Goal: Obtain resource: Obtain resource

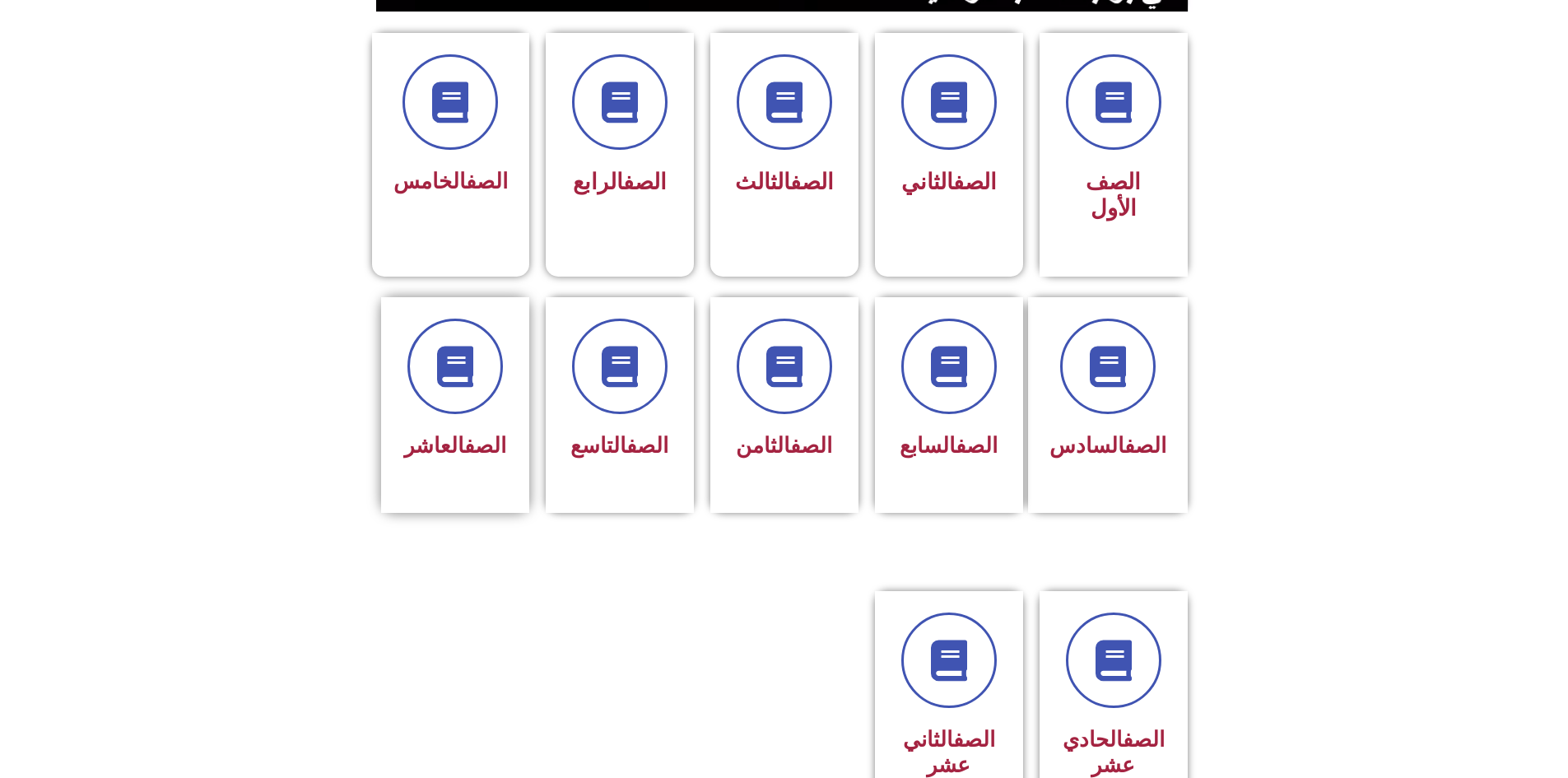
scroll to position [412, 0]
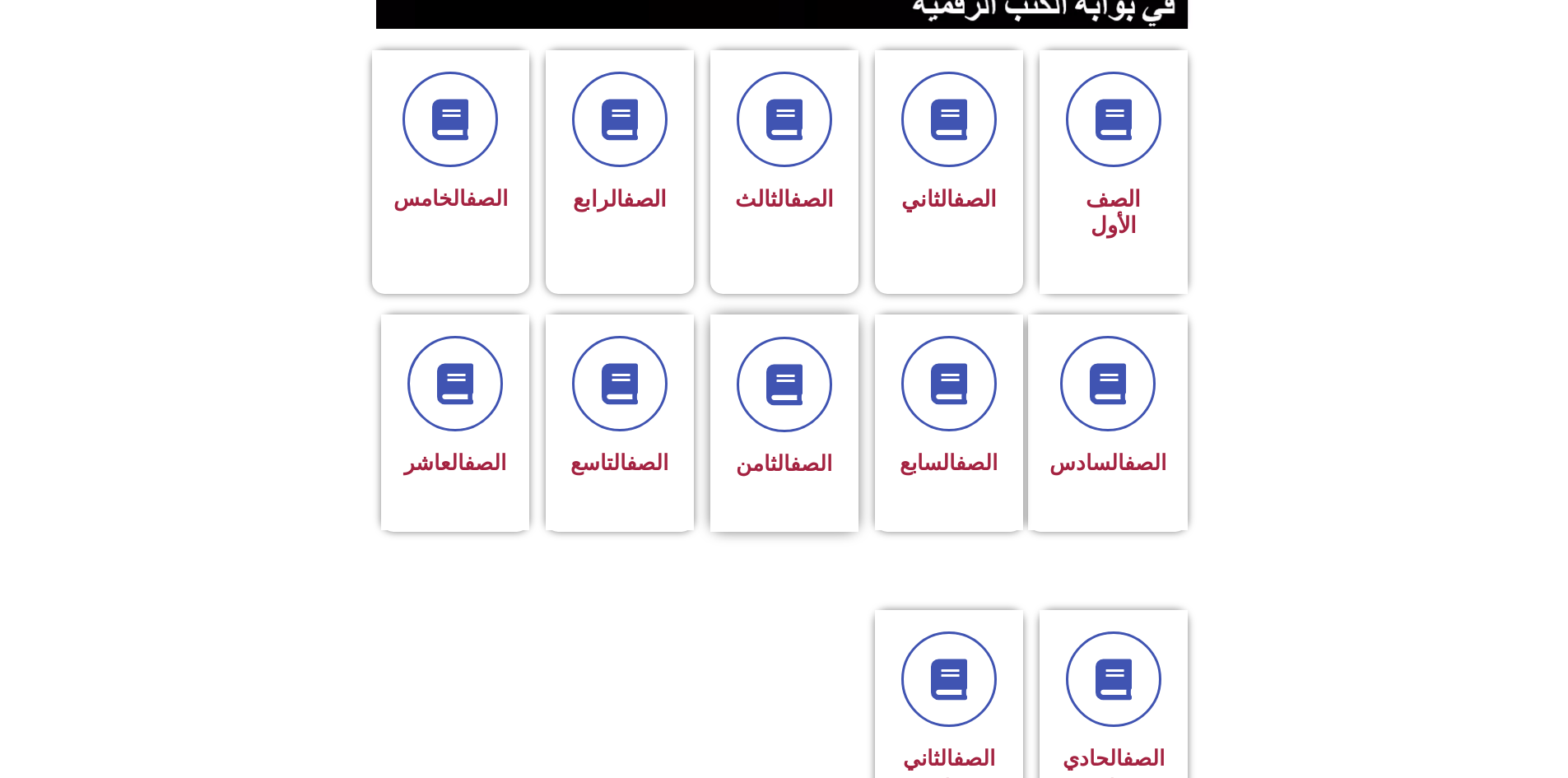
click at [748, 452] on span "الصف الثامن" at bounding box center [784, 464] width 97 height 25
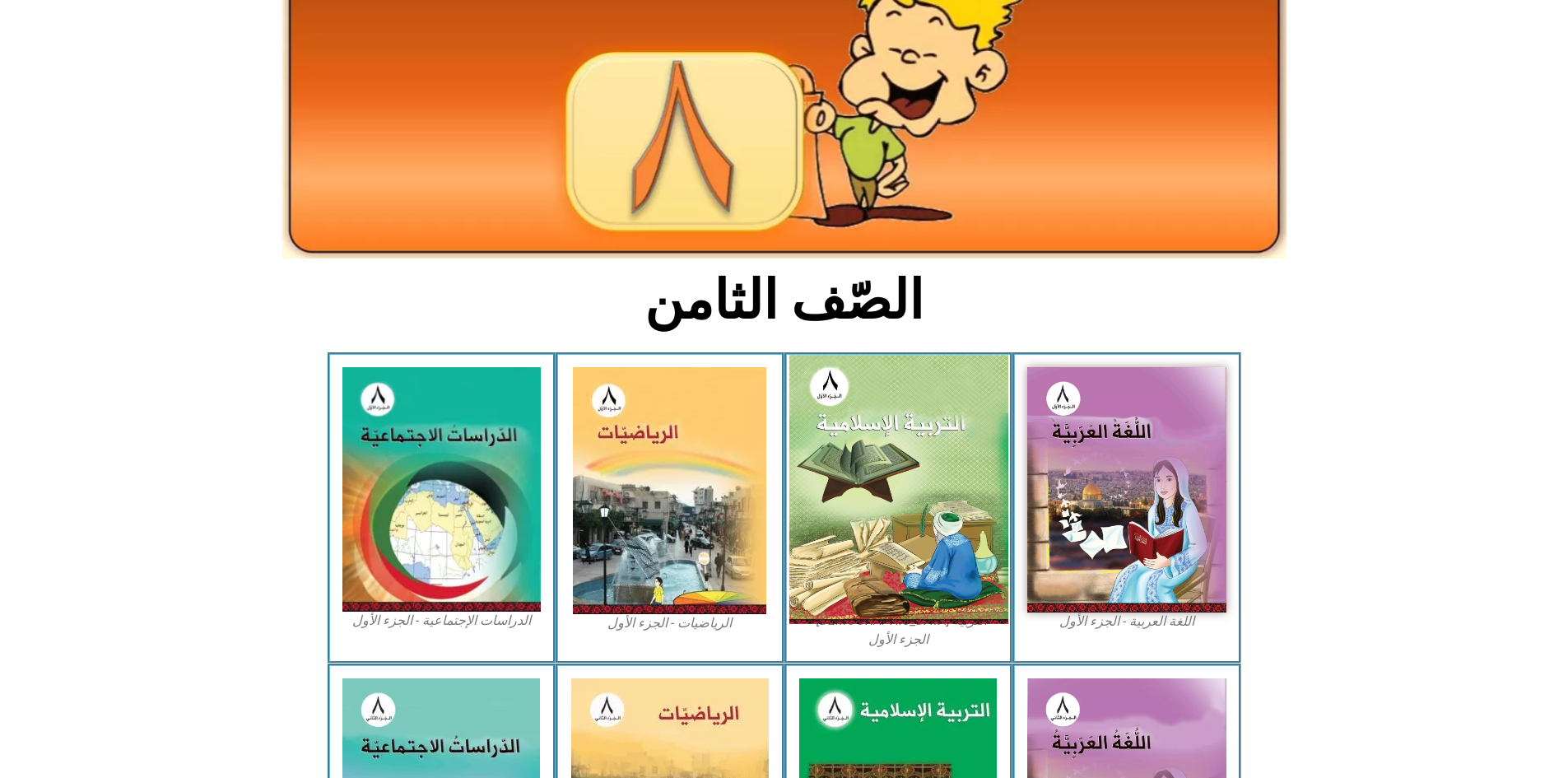
scroll to position [165, 0]
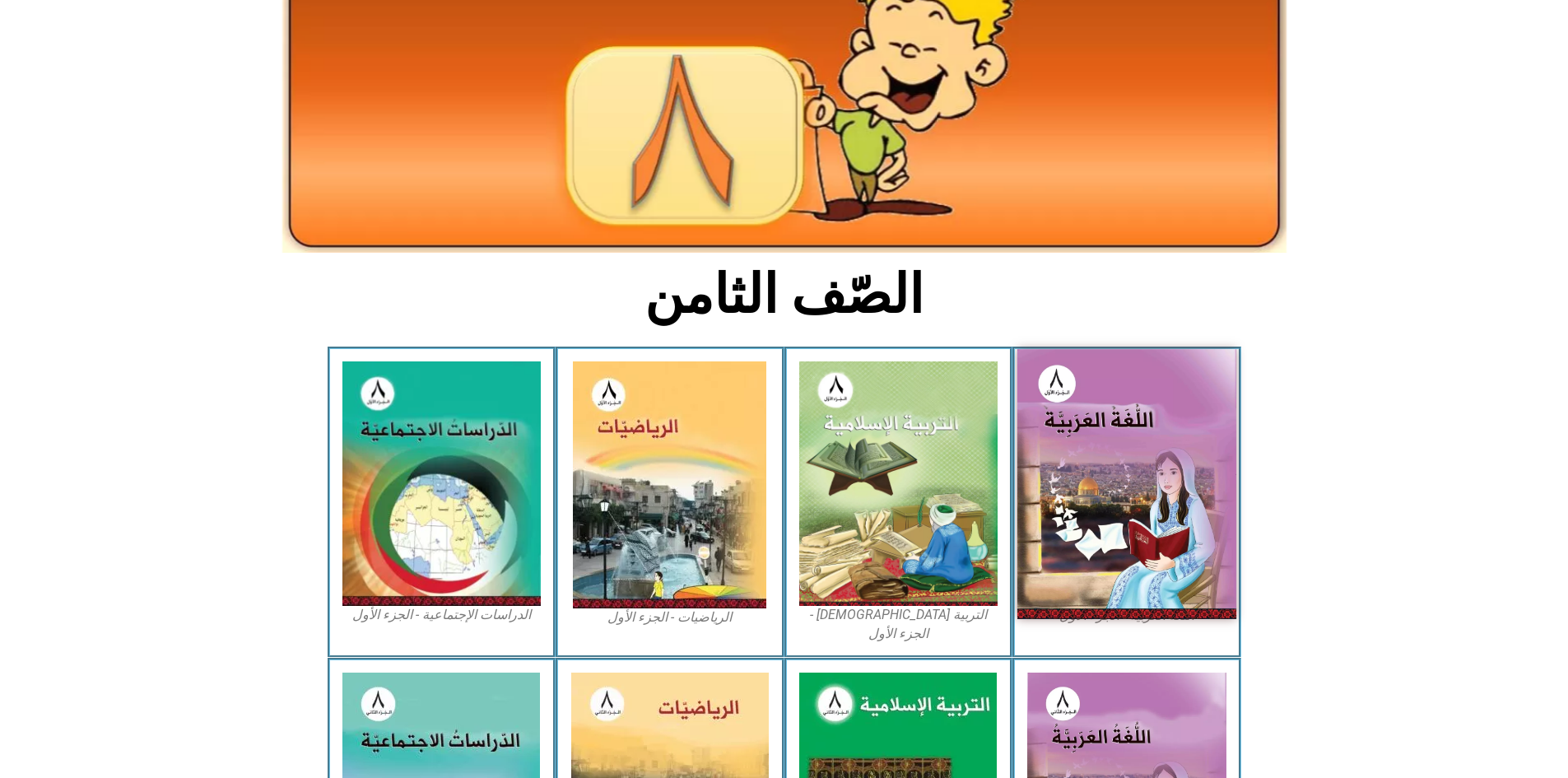
click at [1104, 390] on img at bounding box center [1126, 483] width 219 height 269
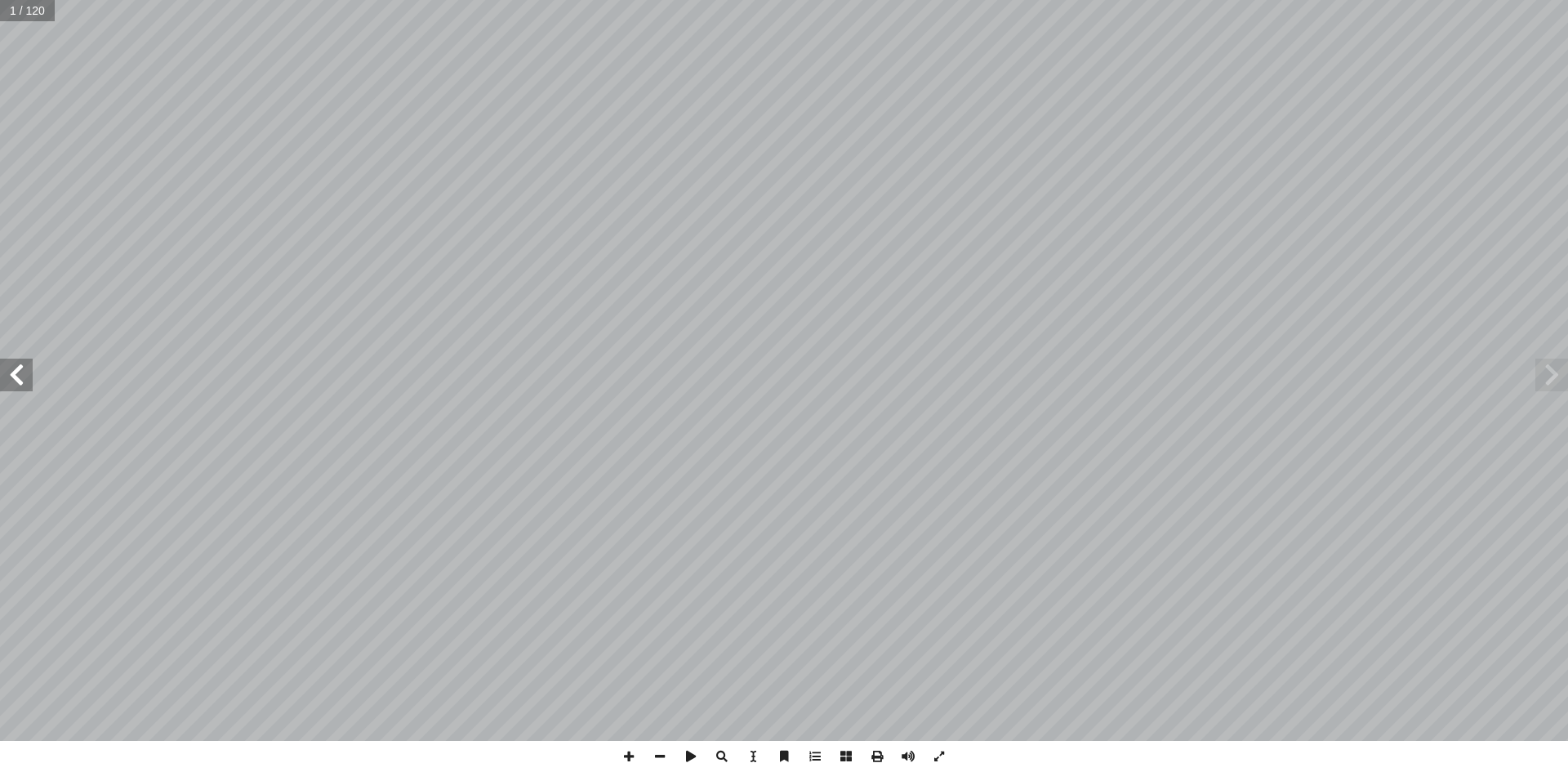
click at [1547, 371] on span at bounding box center [1551, 374] width 33 height 33
click at [28, 369] on span at bounding box center [16, 374] width 33 height 33
click at [630, 760] on span at bounding box center [628, 756] width 31 height 31
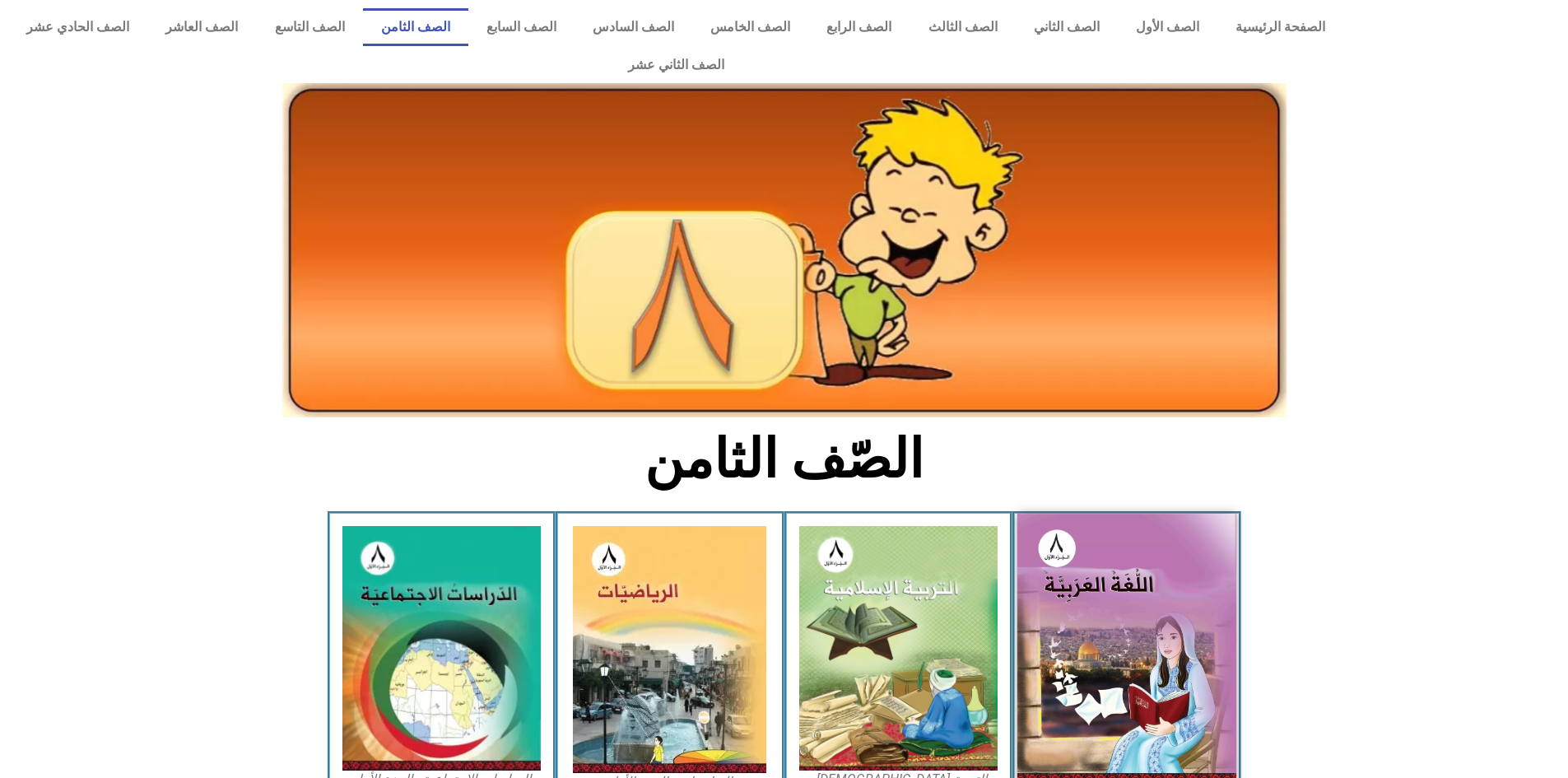
click at [1070, 607] on img at bounding box center [1126, 648] width 219 height 269
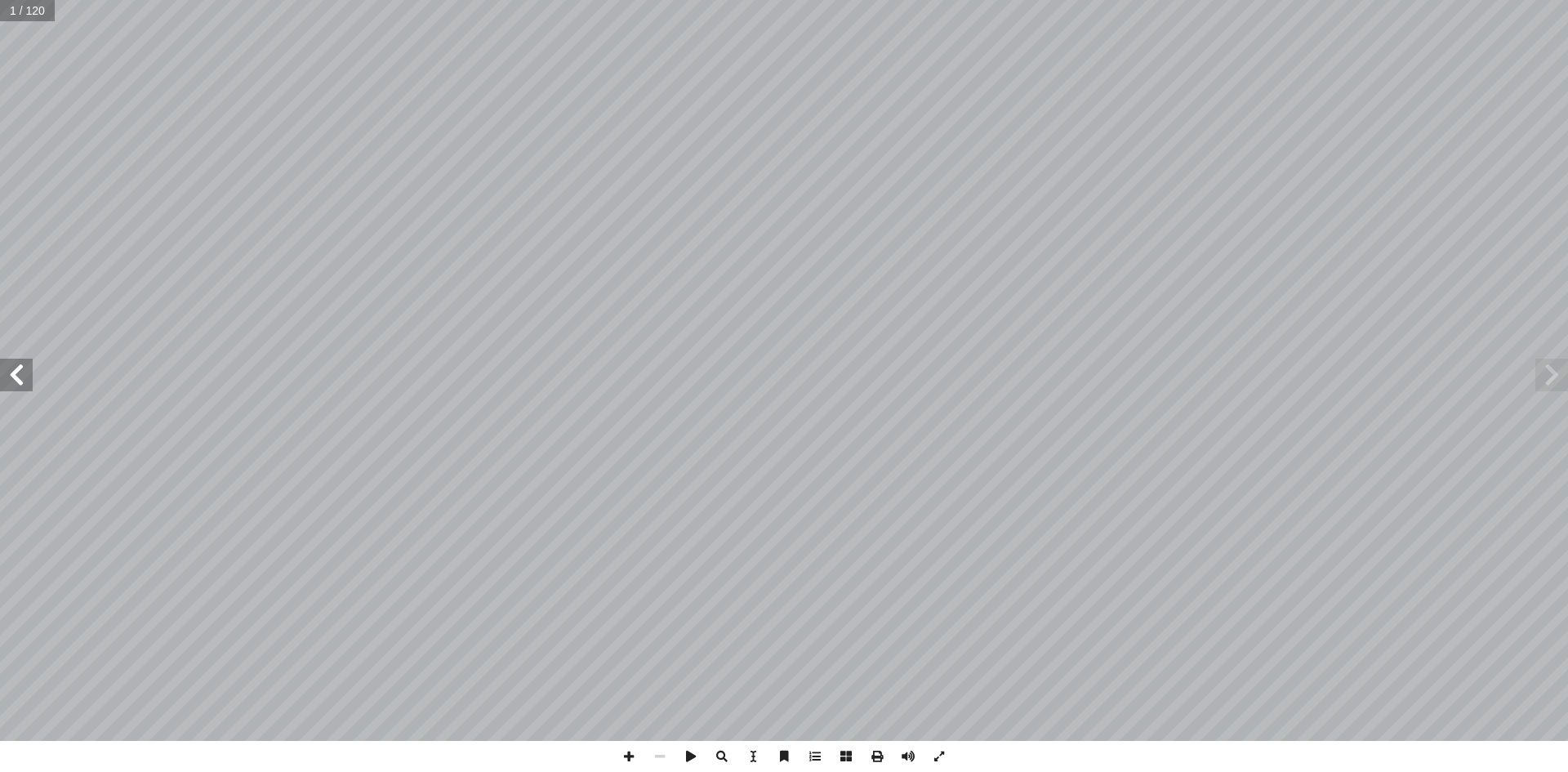
click at [1551, 377] on span at bounding box center [1551, 374] width 33 height 33
click at [21, 386] on span at bounding box center [16, 374] width 33 height 33
click at [22, 385] on span at bounding box center [16, 374] width 33 height 33
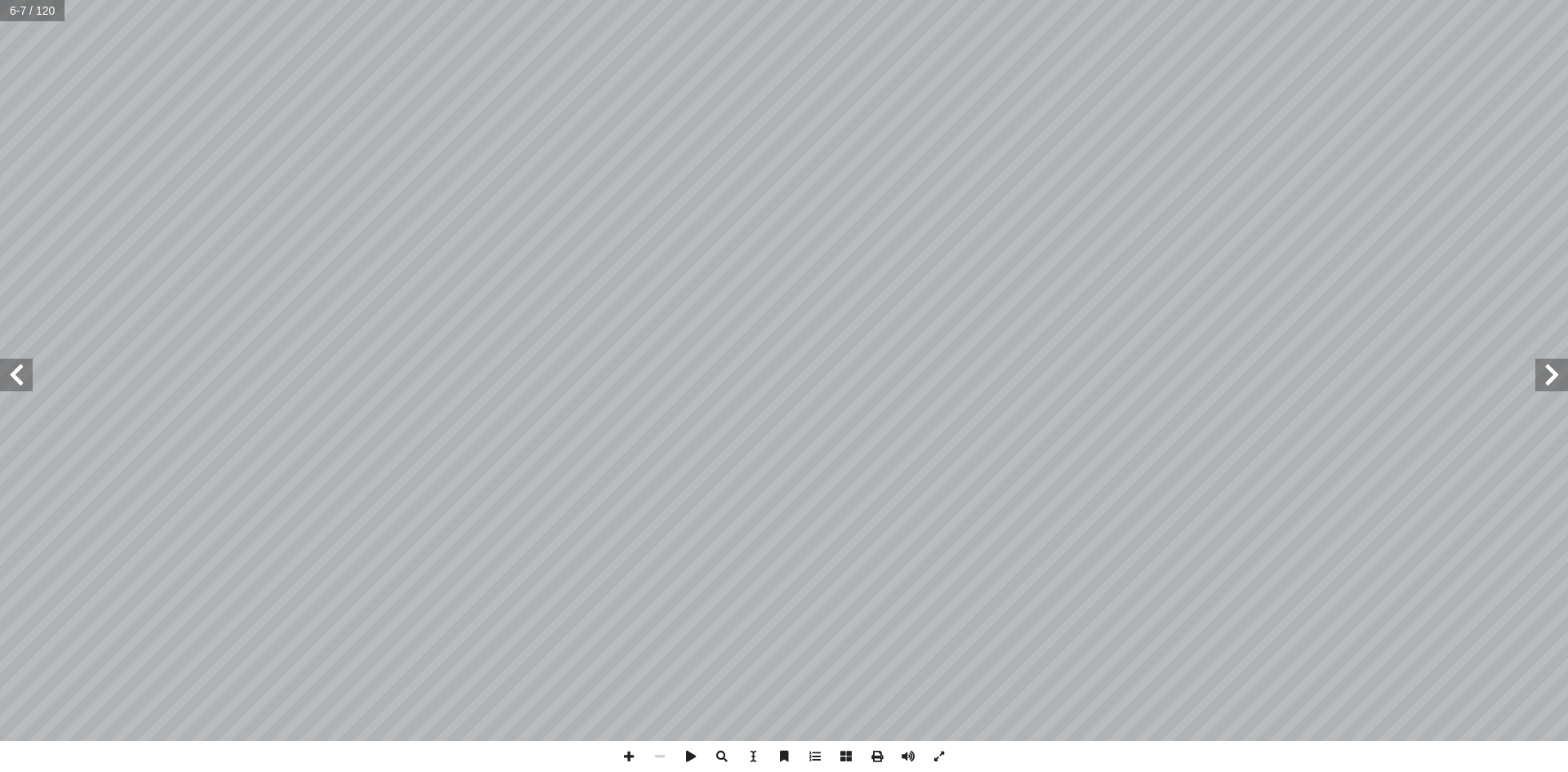
click at [22, 385] on span at bounding box center [16, 374] width 33 height 33
click at [22, 380] on span at bounding box center [16, 374] width 33 height 33
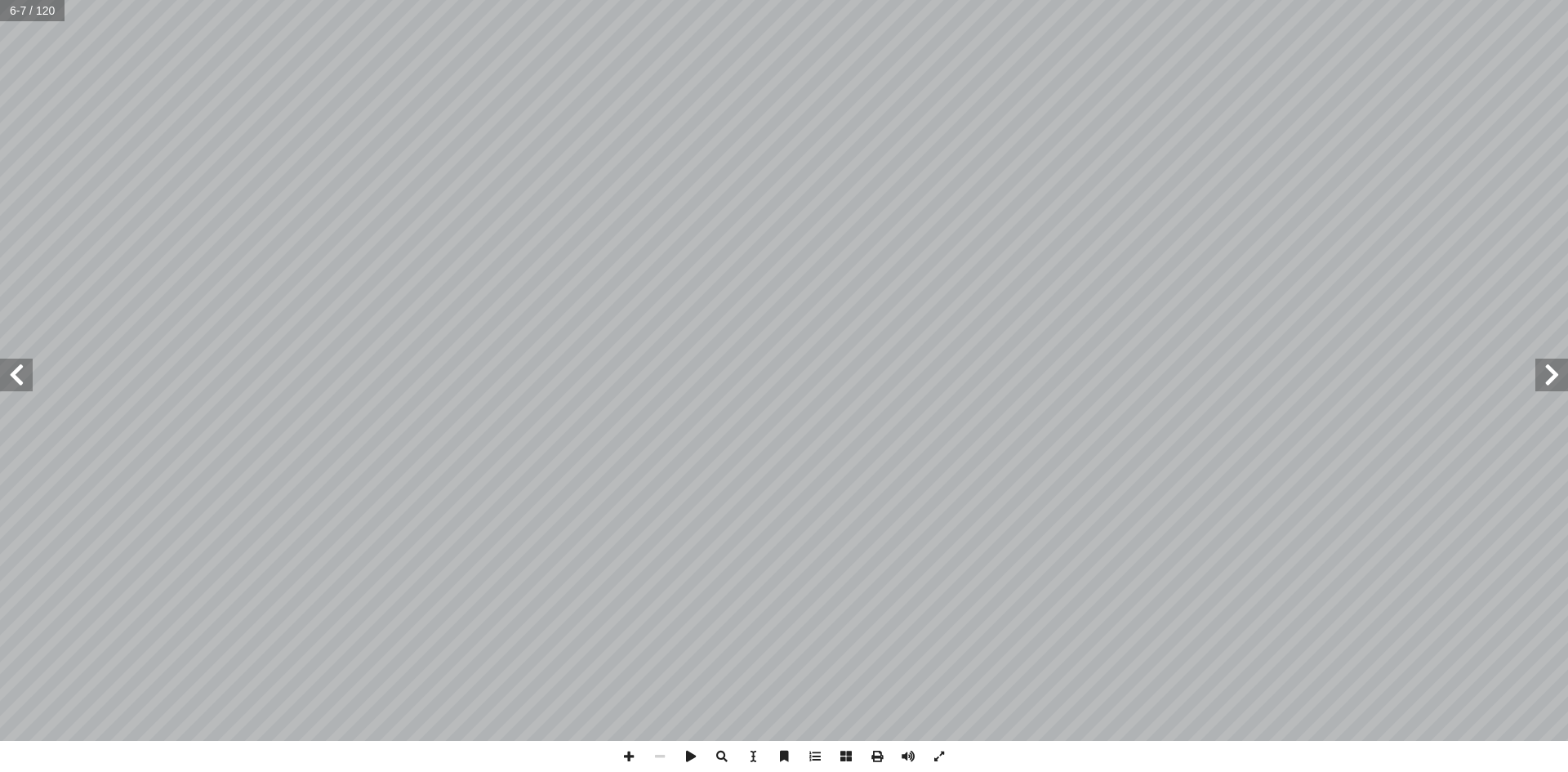
click at [22, 380] on span at bounding box center [16, 374] width 33 height 33
click at [26, 383] on span at bounding box center [16, 374] width 33 height 33
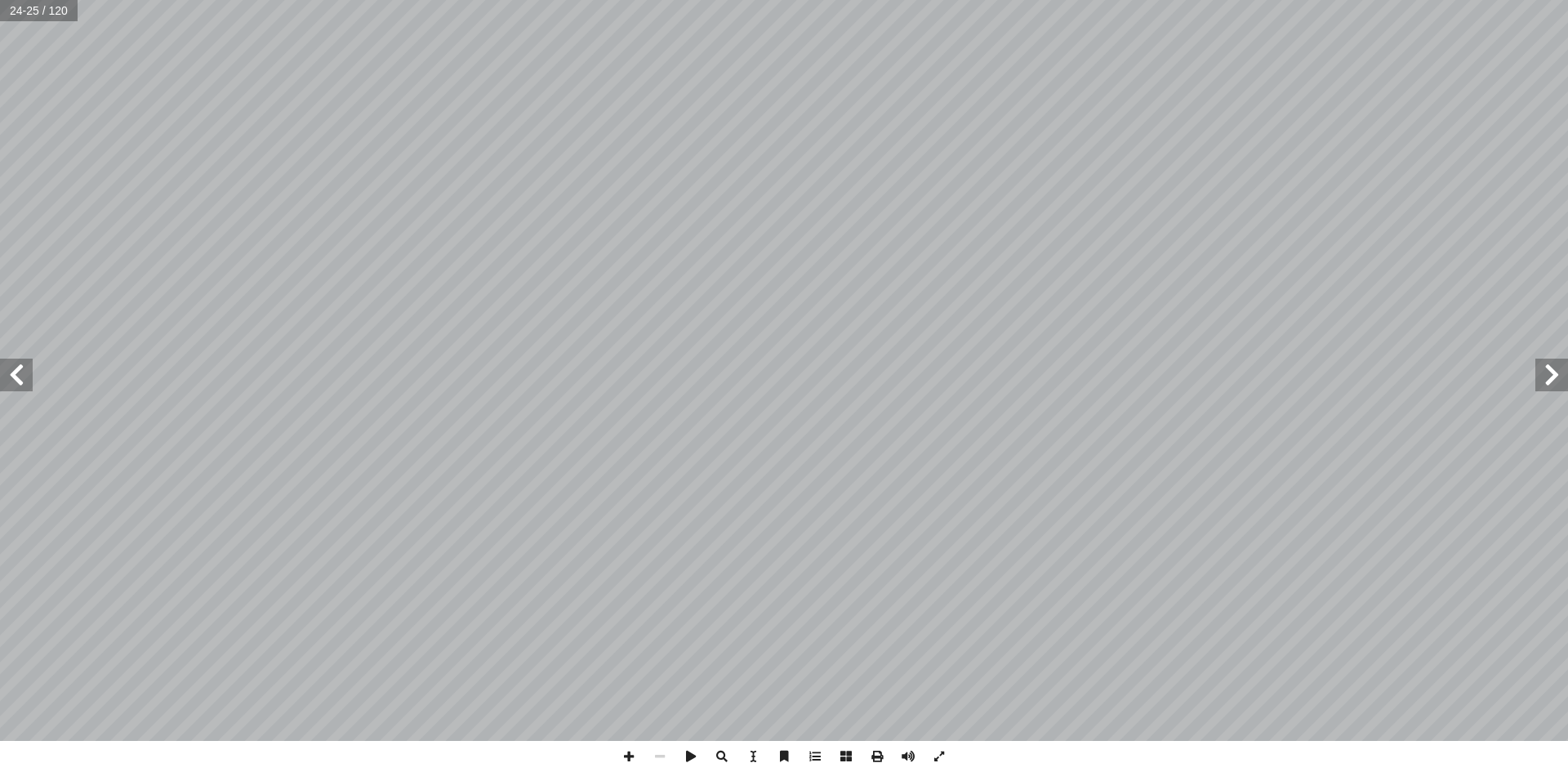
click at [27, 384] on span at bounding box center [16, 374] width 33 height 33
click at [29, 380] on span at bounding box center [16, 374] width 33 height 33
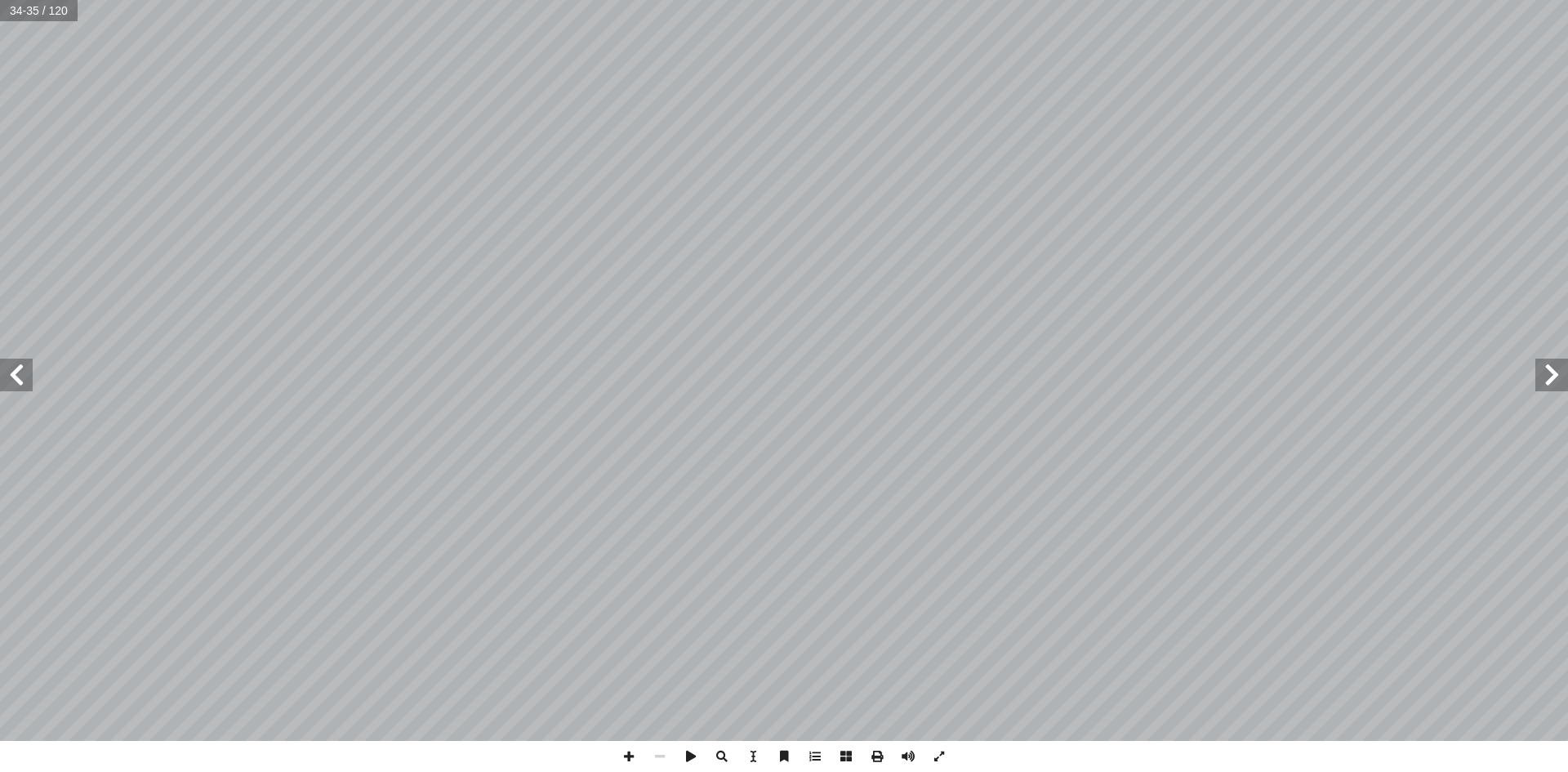
click at [1549, 374] on span at bounding box center [1551, 374] width 33 height 33
click at [878, 757] on span at bounding box center [876, 756] width 31 height 31
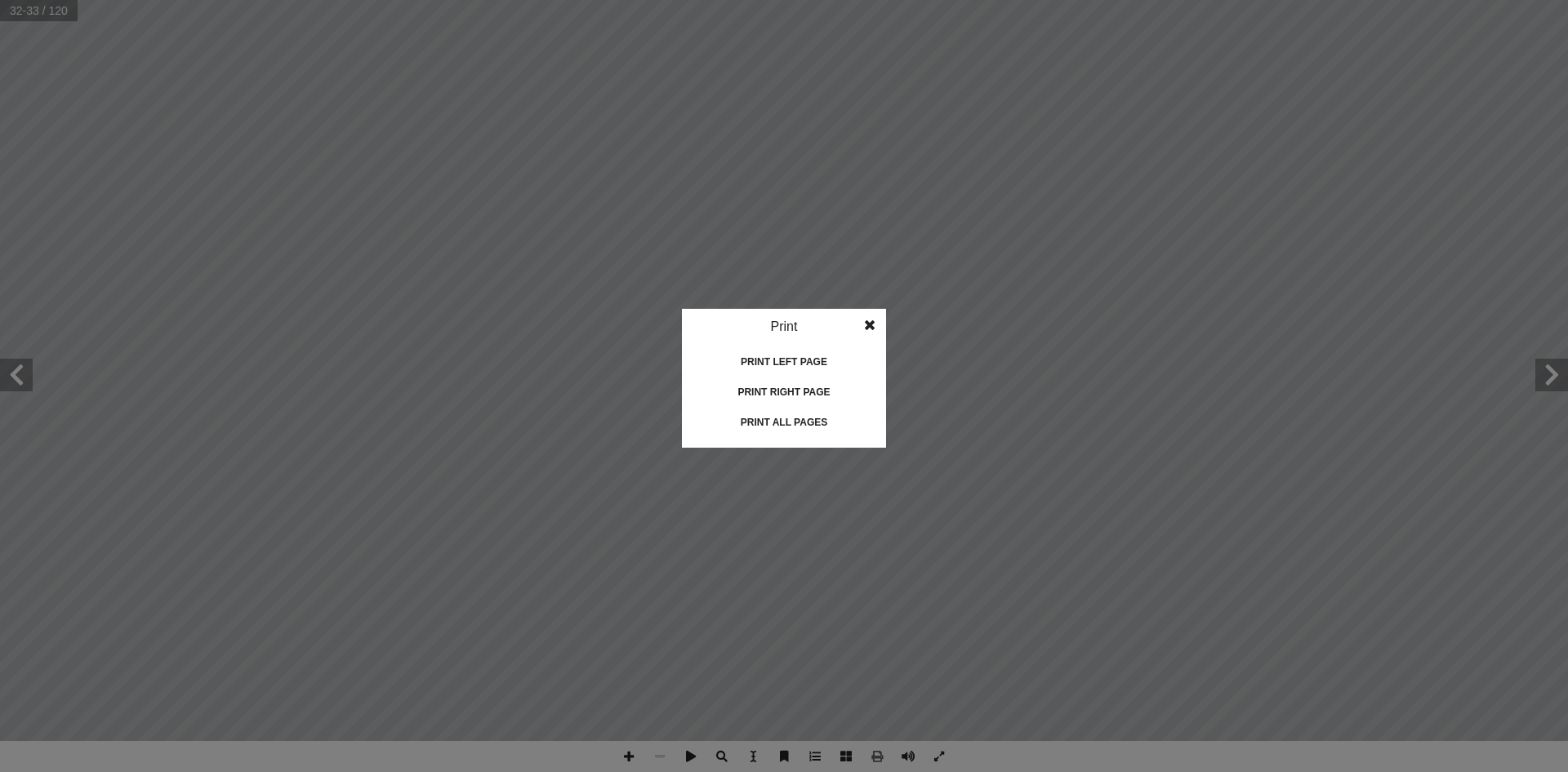
click at [783, 420] on div "Print all pages" at bounding box center [784, 423] width 164 height 26
